Goal: Use online tool/utility: Use online tool/utility

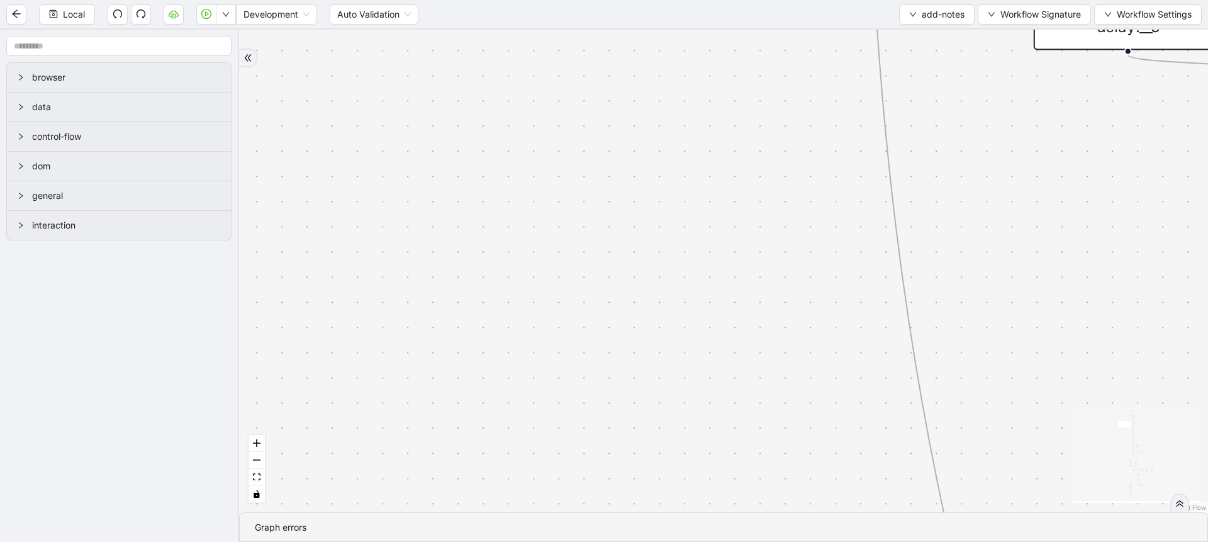
drag, startPoint x: 825, startPoint y: 218, endPoint x: 179, endPoint y: 322, distance: 653.9
click at [141, 325] on section "browser data control-flow dom general interaction financial fallback pool fallb…" at bounding box center [604, 286] width 1208 height 512
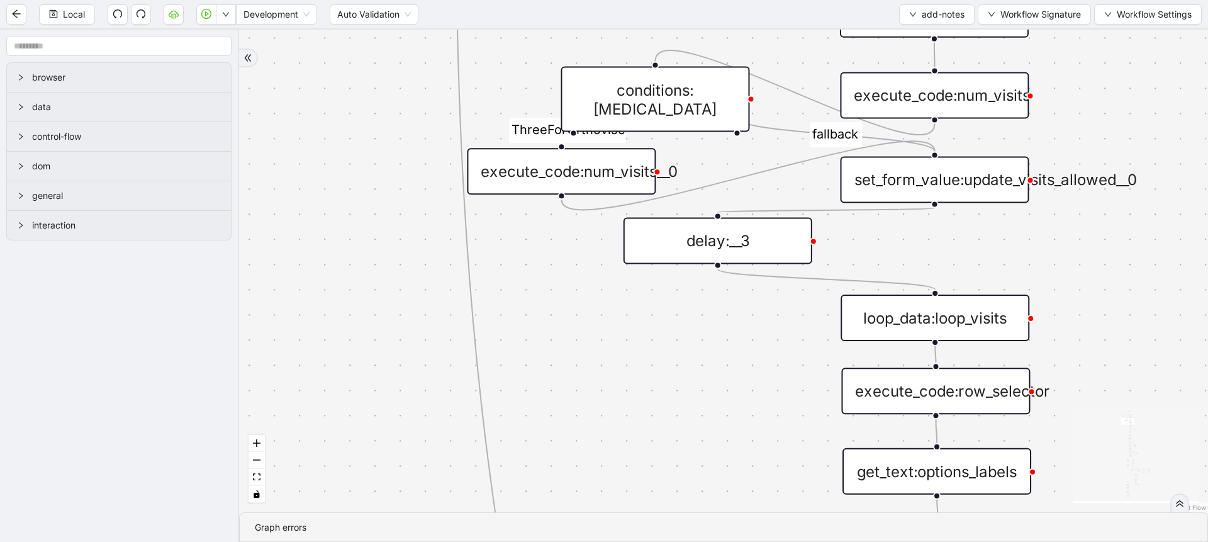
drag, startPoint x: 647, startPoint y: 216, endPoint x: 288, endPoint y: 424, distance: 415.1
click at [276, 442] on div "financial fallback pool fallback fallback matches fallback ThreeForOrthovisc fa…" at bounding box center [723, 271] width 969 height 483
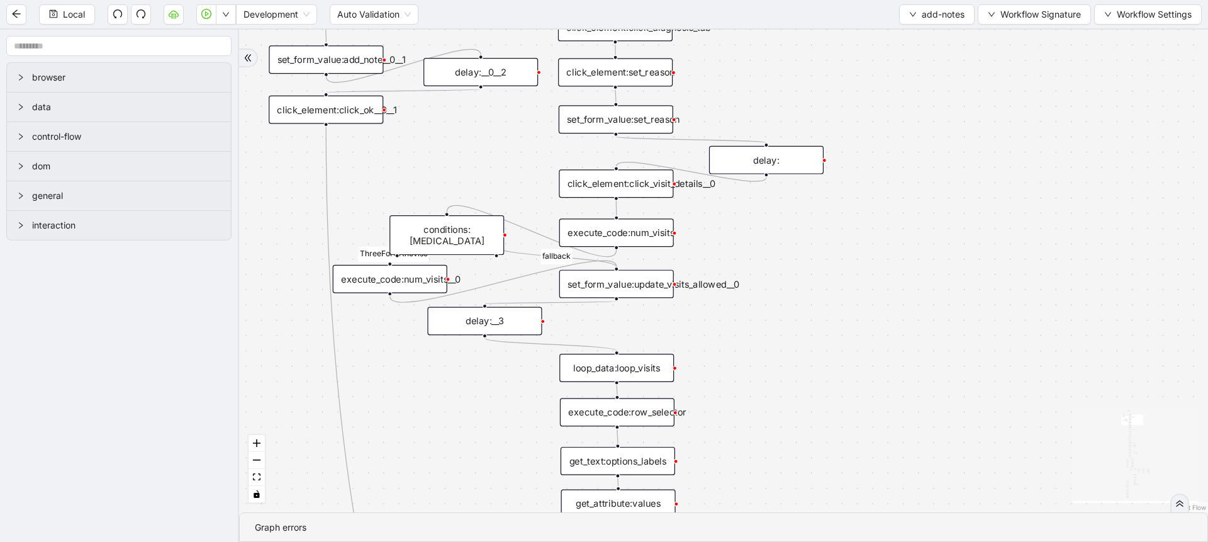
drag, startPoint x: 889, startPoint y: 312, endPoint x: 790, endPoint y: 331, distance: 101.2
click at [790, 331] on div "financial fallback pool fallback fallback matches fallback ThreeForOrthovisc fa…" at bounding box center [723, 271] width 969 height 483
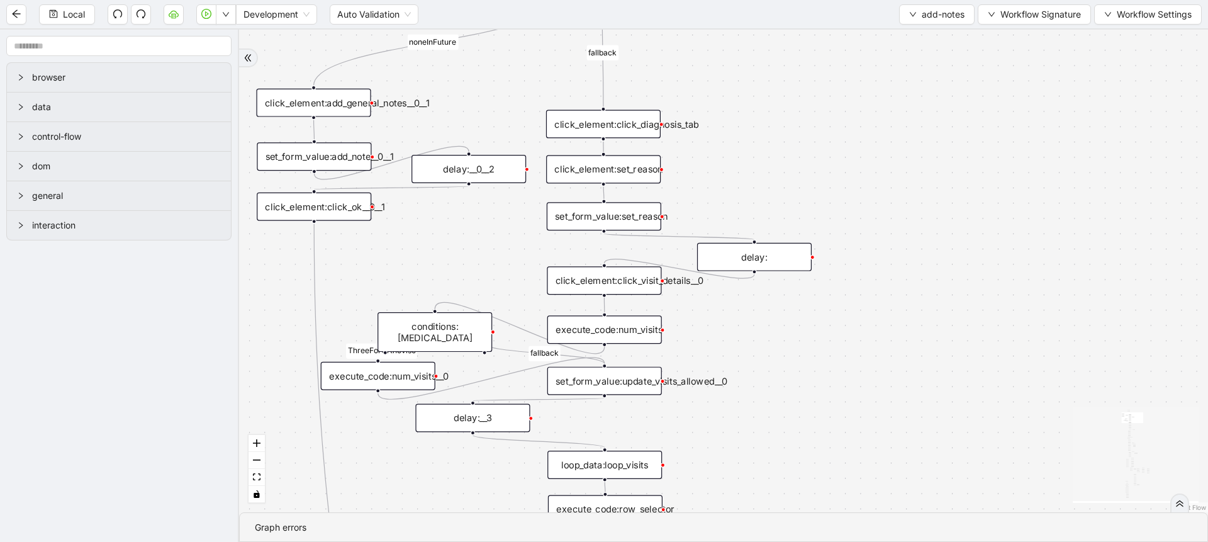
drag, startPoint x: 807, startPoint y: 257, endPoint x: 795, endPoint y: 354, distance: 97.7
click at [795, 354] on div "financial fallback pool fallback fallback matches fallback ThreeForOrthovisc fa…" at bounding box center [723, 271] width 969 height 483
drag, startPoint x: 330, startPoint y: 206, endPoint x: 332, endPoint y: 283, distance: 76.2
click at [332, 283] on div "click_element:click_ok__0__1" at bounding box center [315, 283] width 115 height 28
drag, startPoint x: 436, startPoint y: 186, endPoint x: 308, endPoint y: 230, distance: 135.1
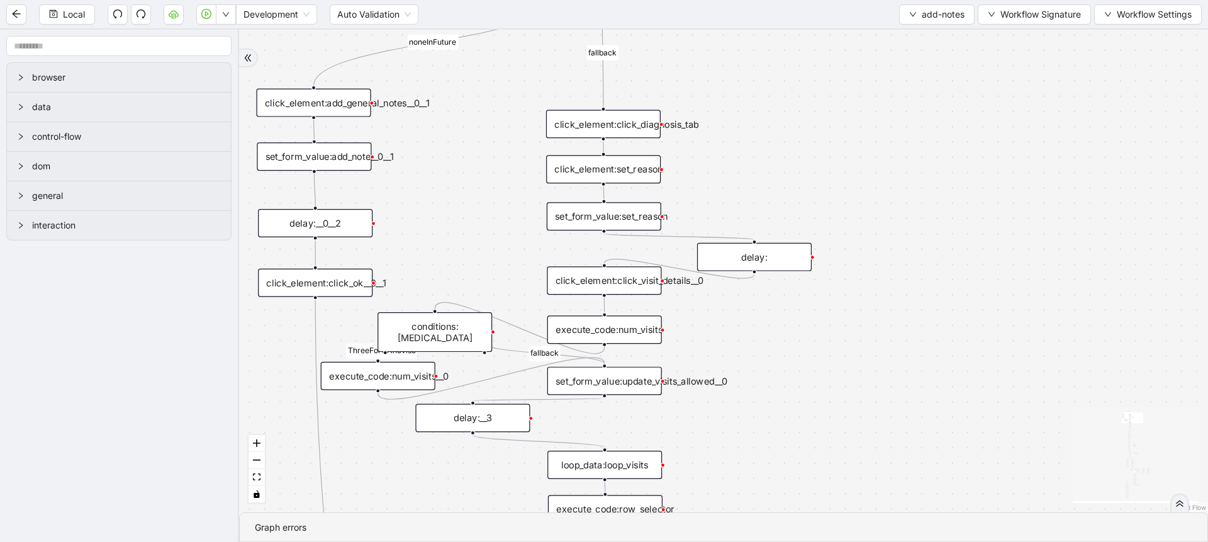
click at [308, 230] on div "delay:__0__2" at bounding box center [315, 223] width 115 height 28
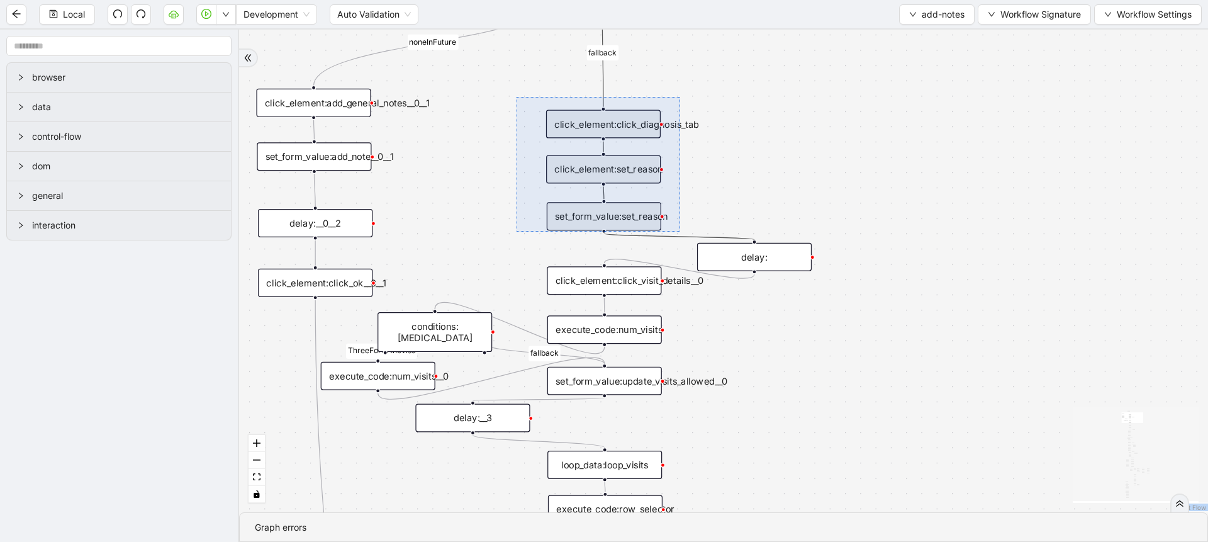
drag, startPoint x: 517, startPoint y: 97, endPoint x: 680, endPoint y: 232, distance: 211.9
click at [680, 232] on div "financial fallback pool fallback fallback matches fallback ThreeForOrthovisc fa…" at bounding box center [723, 271] width 969 height 483
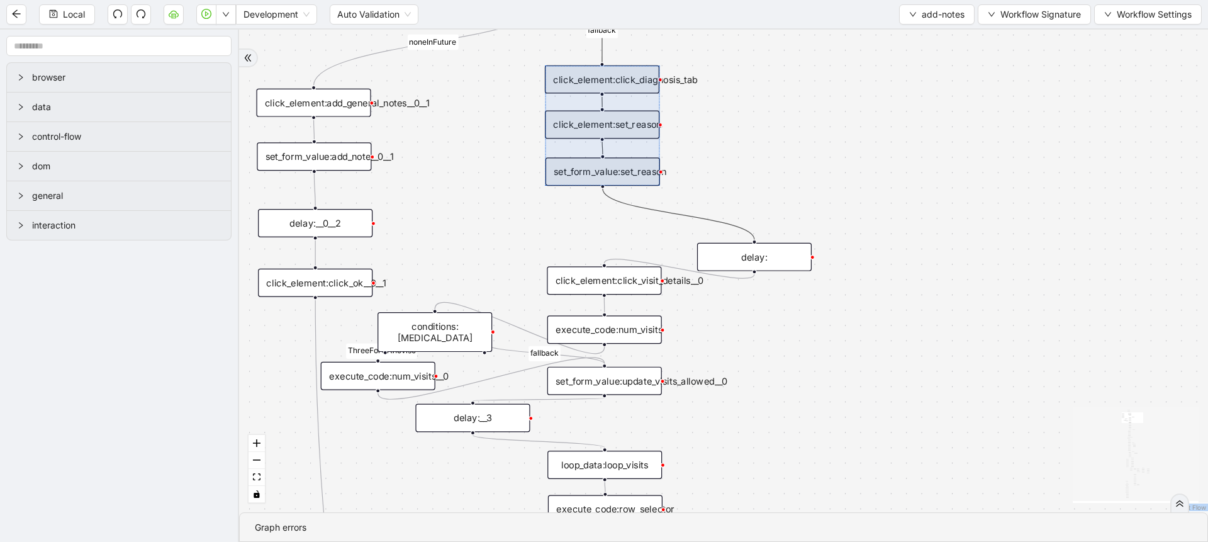
drag, startPoint x: 651, startPoint y: 208, endPoint x: 649, endPoint y: 164, distance: 44.7
click at [649, 164] on div at bounding box center [602, 125] width 115 height 121
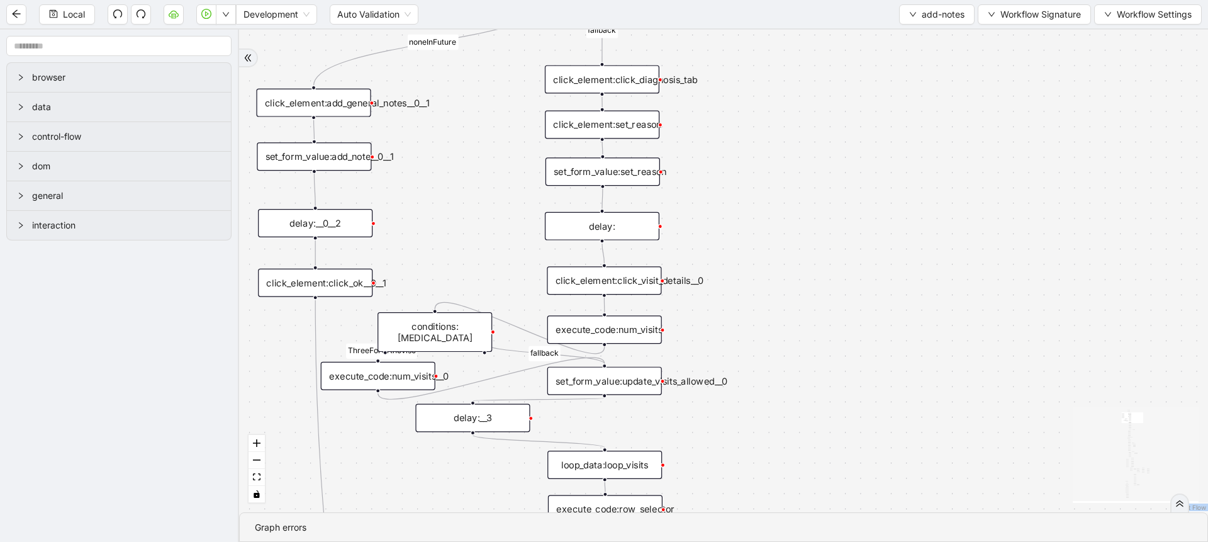
drag, startPoint x: 717, startPoint y: 246, endPoint x: 607, endPoint y: 218, distance: 114.2
click at [607, 218] on div "delay:" at bounding box center [602, 226] width 115 height 28
click at [602, 213] on div "delay:" at bounding box center [604, 224] width 115 height 28
click at [87, 18] on button "Local" at bounding box center [67, 14] width 56 height 20
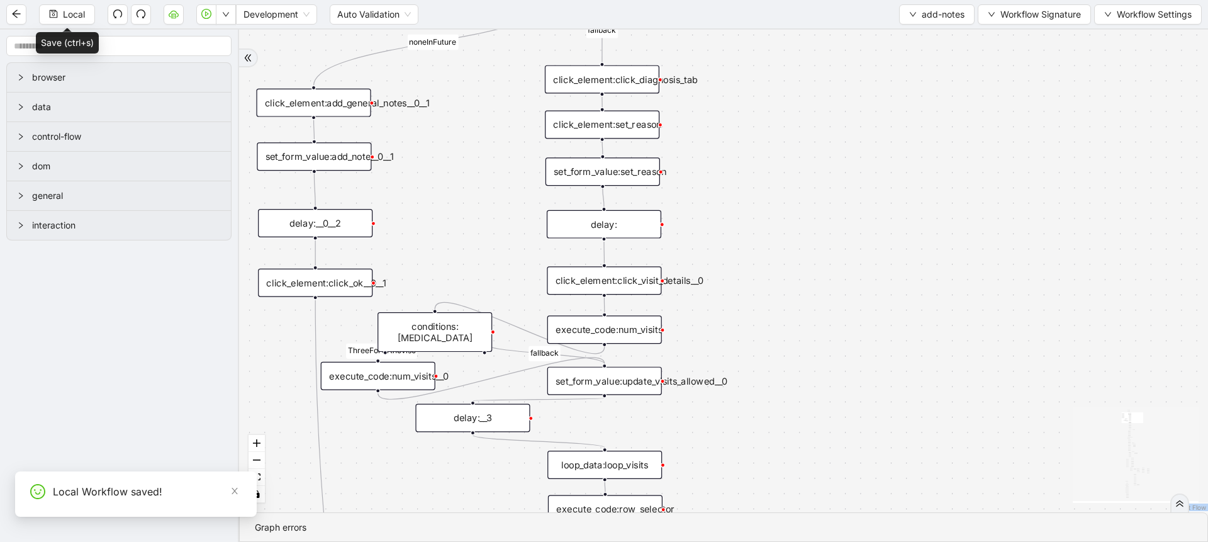
click at [203, 393] on aside "browser data control-flow dom general interaction" at bounding box center [119, 286] width 239 height 512
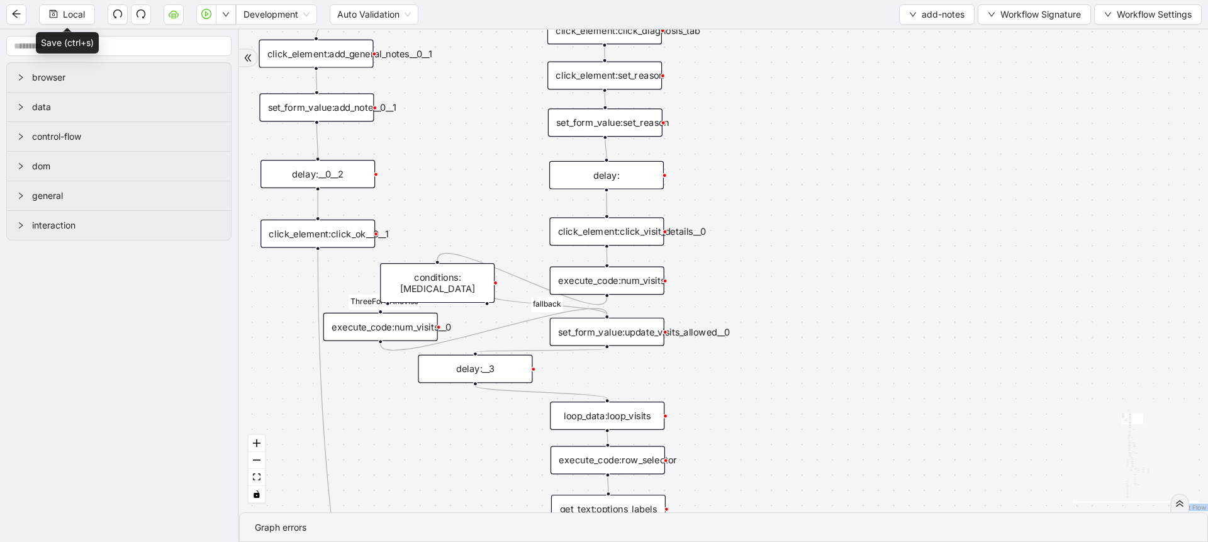
drag, startPoint x: 824, startPoint y: 176, endPoint x: 826, endPoint y: 118, distance: 57.3
click at [826, 118] on div "financial fallback pool fallback fallback matches fallback ThreeForOrthovisc fa…" at bounding box center [723, 271] width 969 height 483
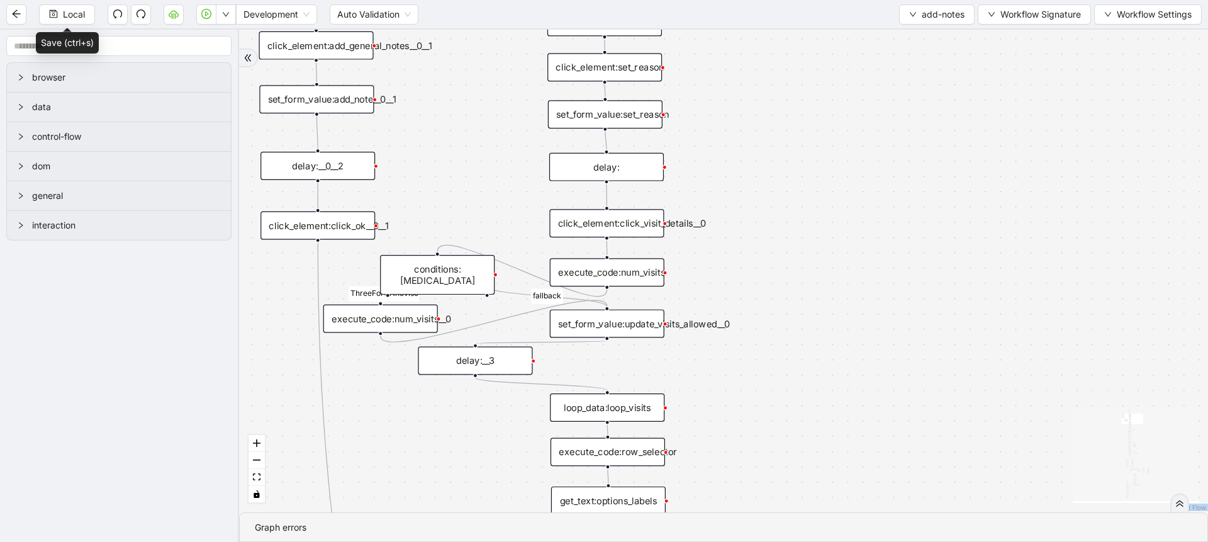
click at [767, 173] on div "financial fallback pool fallback fallback matches fallback ThreeForOrthovisc fa…" at bounding box center [723, 271] width 969 height 483
click at [59, 19] on button "Local" at bounding box center [67, 14] width 56 height 20
